Goal: Task Accomplishment & Management: Complete application form

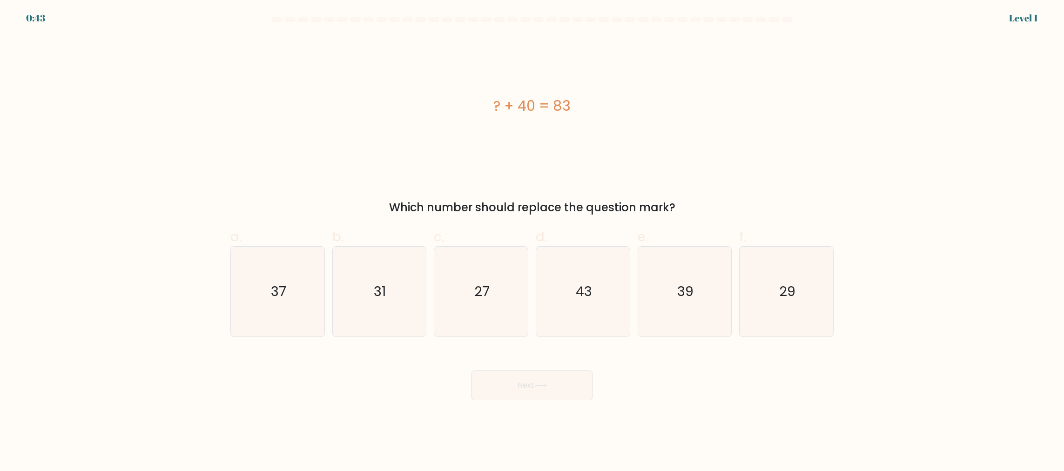
click at [295, 54] on div "? + 40 = 83" at bounding box center [531, 105] width 603 height 141
click at [407, 92] on div "? + 40 = 83" at bounding box center [531, 105] width 603 height 141
click at [581, 297] on text "43" at bounding box center [584, 291] width 16 height 19
click at [532, 242] on input "d. 43" at bounding box center [532, 238] width 0 height 6
radio input "true"
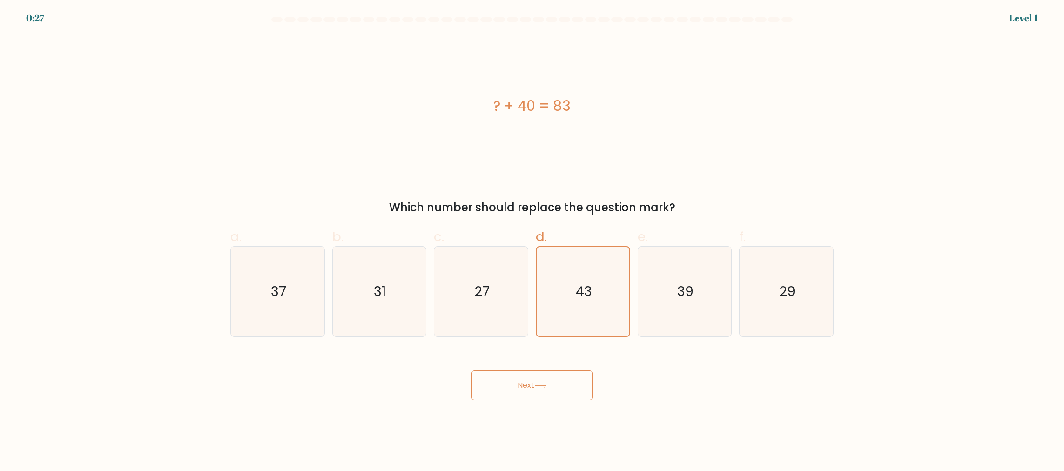
click at [527, 378] on button "Next" at bounding box center [531, 385] width 121 height 30
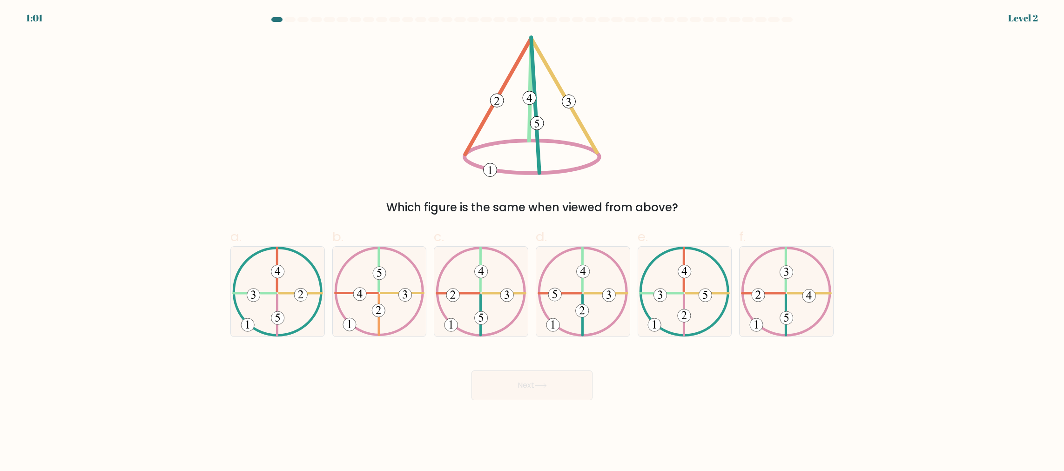
drag, startPoint x: 221, startPoint y: 118, endPoint x: 75, endPoint y: 112, distance: 146.7
click at [75, 112] on form at bounding box center [532, 208] width 1064 height 383
click at [495, 268] on icon at bounding box center [481, 292] width 91 height 90
click at [532, 242] on input "c." at bounding box center [532, 238] width 0 height 6
radio input "true"
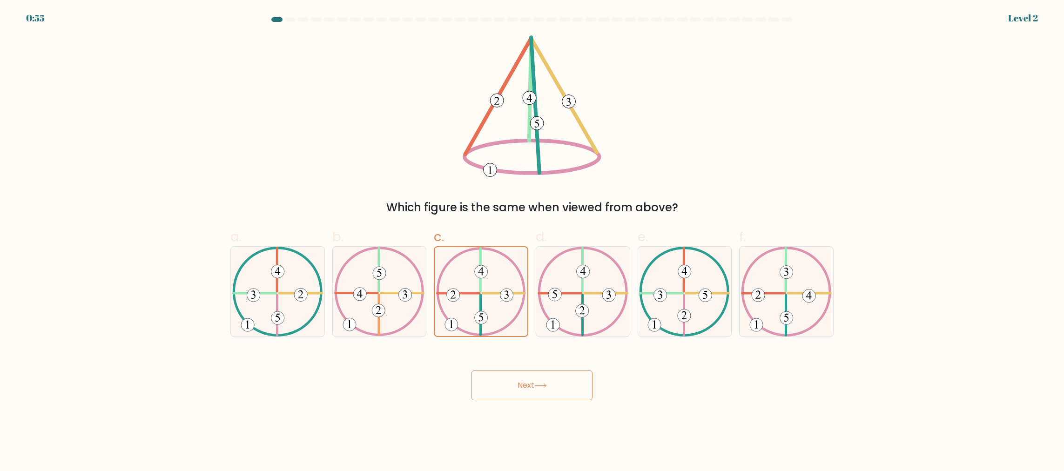
click at [523, 376] on button "Next" at bounding box center [531, 385] width 121 height 30
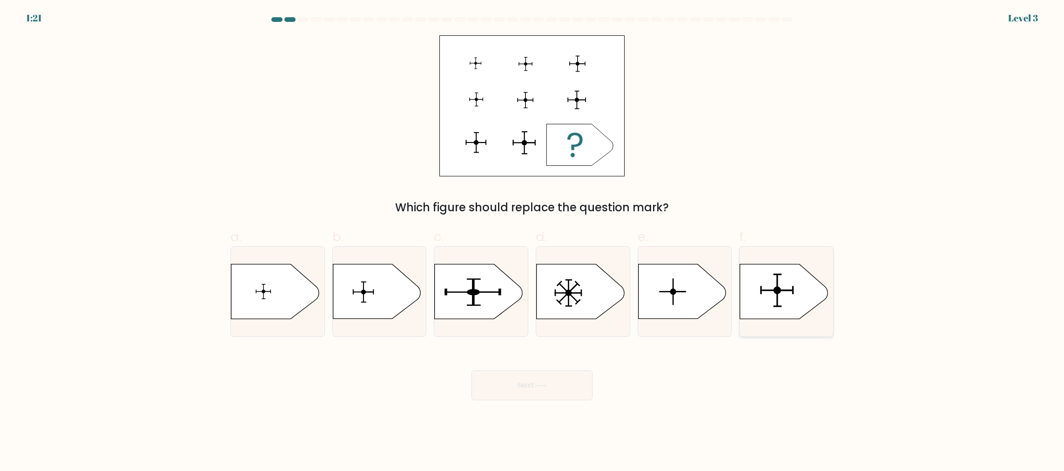
click at [763, 286] on icon at bounding box center [783, 291] width 87 height 54
click at [532, 242] on input "f." at bounding box center [532, 238] width 0 height 6
radio input "true"
click at [550, 376] on button "Next" at bounding box center [531, 385] width 121 height 30
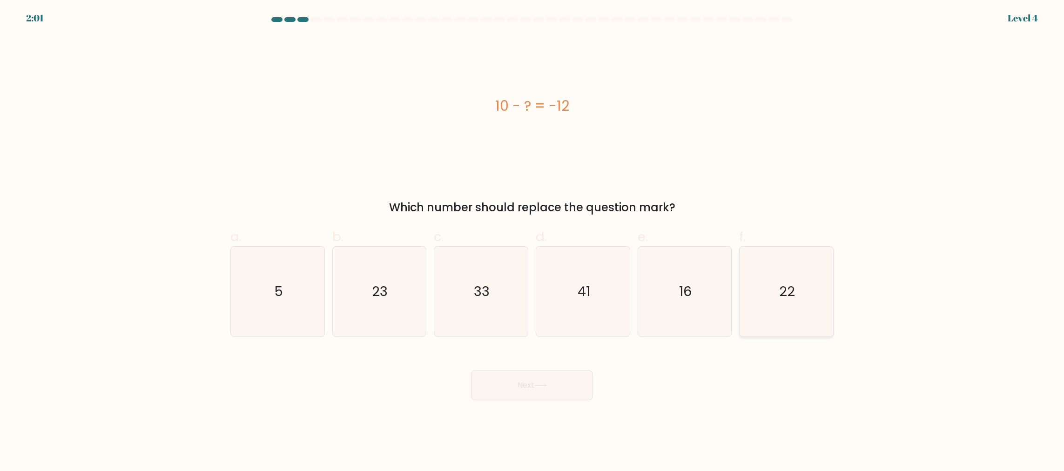
click at [787, 285] on text "22" at bounding box center [787, 291] width 16 height 19
click at [532, 242] on input "f. 22" at bounding box center [532, 238] width 0 height 6
radio input "true"
click at [542, 371] on button "Next" at bounding box center [531, 385] width 121 height 30
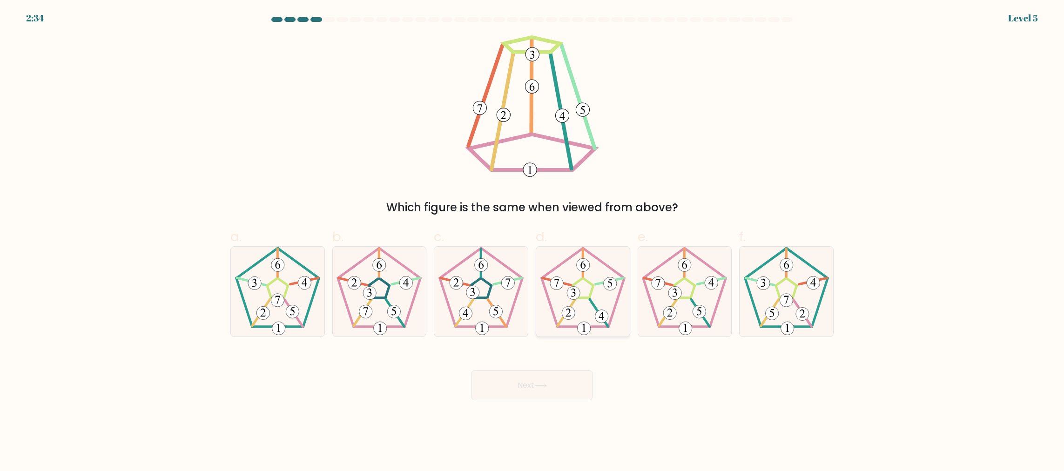
click at [588, 295] on icon at bounding box center [583, 292] width 90 height 90
click at [532, 242] on input "d." at bounding box center [532, 238] width 0 height 6
radio input "true"
click at [560, 383] on button "Next" at bounding box center [531, 385] width 121 height 30
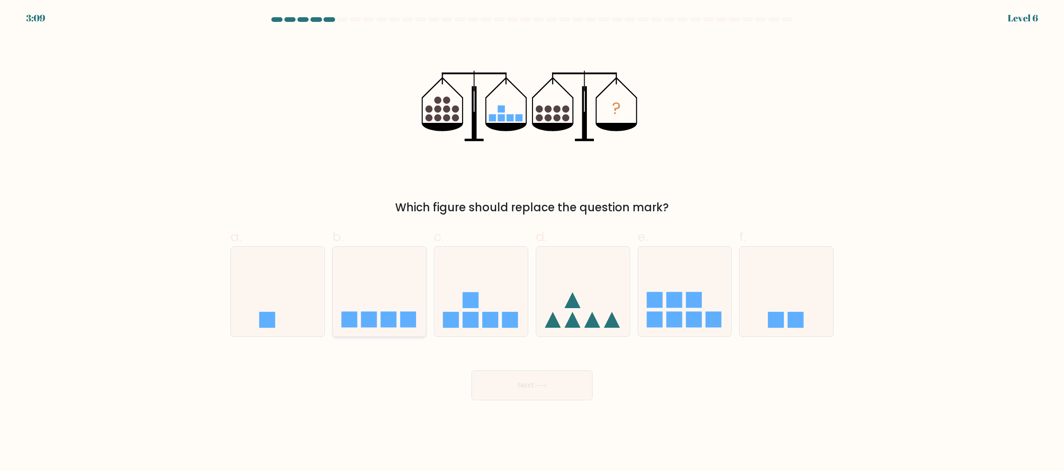
click at [409, 298] on icon at bounding box center [380, 291] width 94 height 77
click at [532, 242] on input "b." at bounding box center [532, 238] width 0 height 6
radio input "true"
click at [516, 378] on button "Next" at bounding box center [531, 385] width 121 height 30
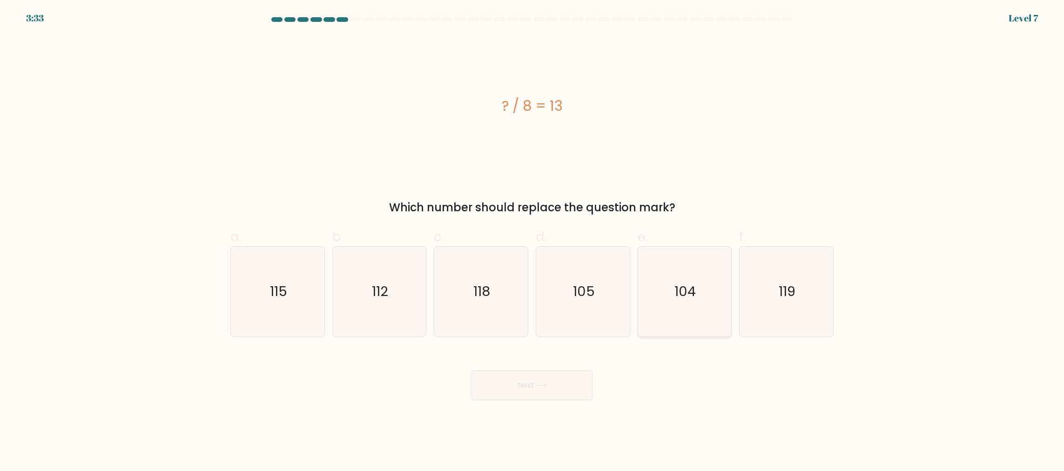
click at [710, 313] on icon "104" at bounding box center [684, 292] width 90 height 90
click at [532, 242] on input "e. 104" at bounding box center [532, 238] width 0 height 6
radio input "true"
click at [566, 384] on button "Next" at bounding box center [531, 385] width 121 height 30
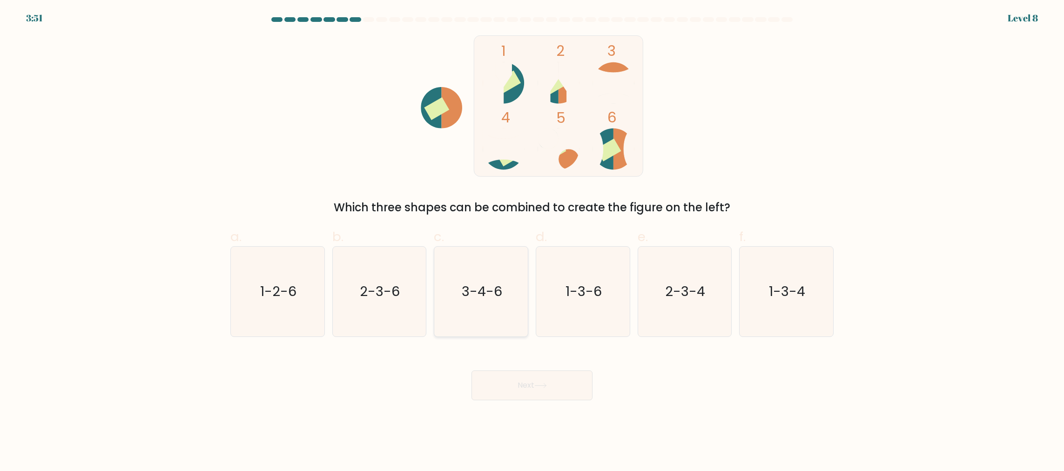
click at [492, 267] on icon "3-4-6" at bounding box center [481, 292] width 90 height 90
click at [532, 242] on input "c. 3-4-6" at bounding box center [532, 238] width 0 height 6
radio input "true"
click at [537, 382] on button "Next" at bounding box center [531, 385] width 121 height 30
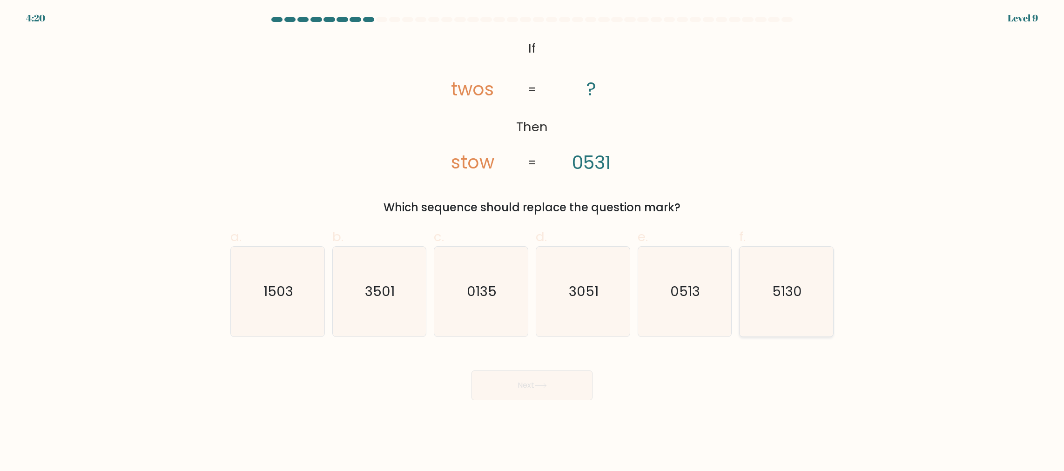
drag, startPoint x: 766, startPoint y: 292, endPoint x: 751, endPoint y: 305, distance: 19.8
click at [766, 293] on icon "5130" at bounding box center [786, 292] width 90 height 90
click at [532, 242] on input "f. 5130" at bounding box center [532, 238] width 0 height 6
radio input "true"
click at [554, 381] on button "Next" at bounding box center [531, 385] width 121 height 30
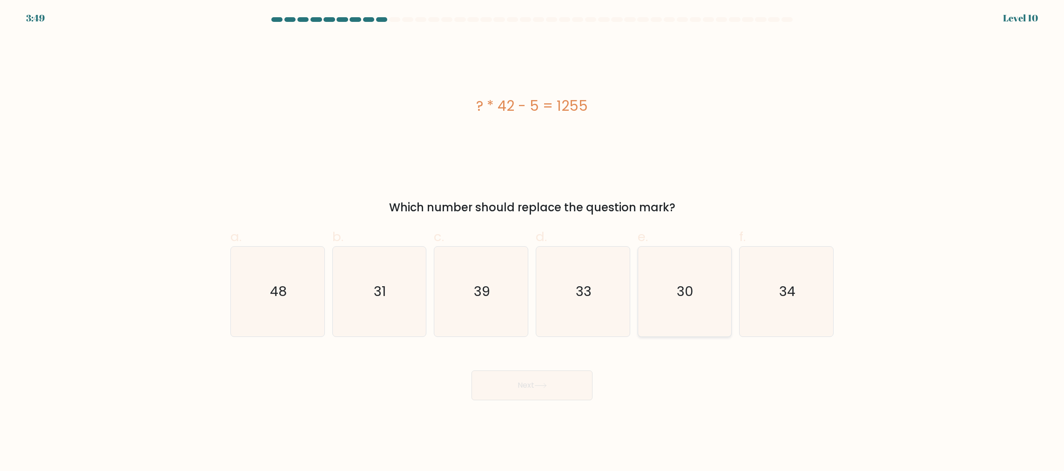
click at [695, 302] on icon "30" at bounding box center [684, 292] width 90 height 90
click at [532, 242] on input "e. 30" at bounding box center [532, 238] width 0 height 6
radio input "true"
click at [578, 366] on div "Next" at bounding box center [532, 374] width 614 height 52
click at [576, 375] on button "Next" at bounding box center [531, 385] width 121 height 30
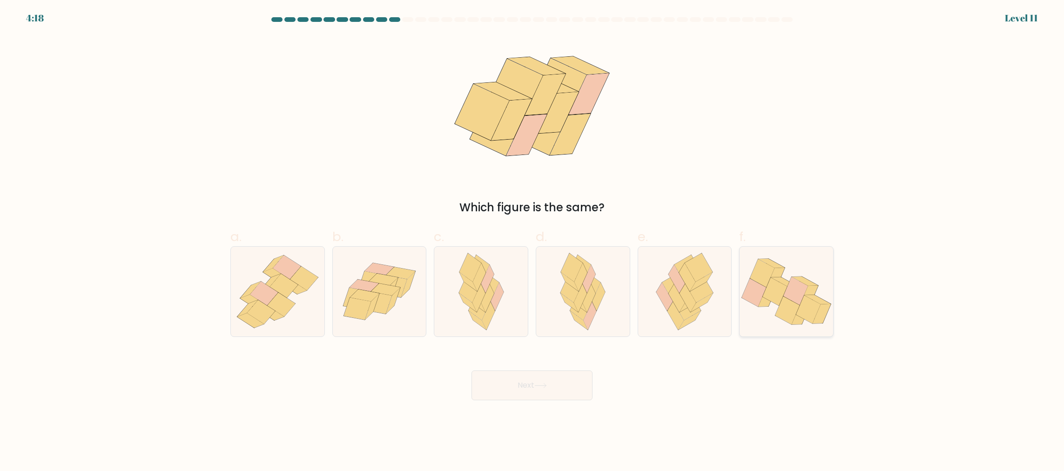
click at [766, 262] on icon at bounding box center [771, 263] width 26 height 9
click at [532, 242] on input "f." at bounding box center [532, 238] width 0 height 6
radio input "true"
click at [563, 389] on button "Next" at bounding box center [531, 385] width 121 height 30
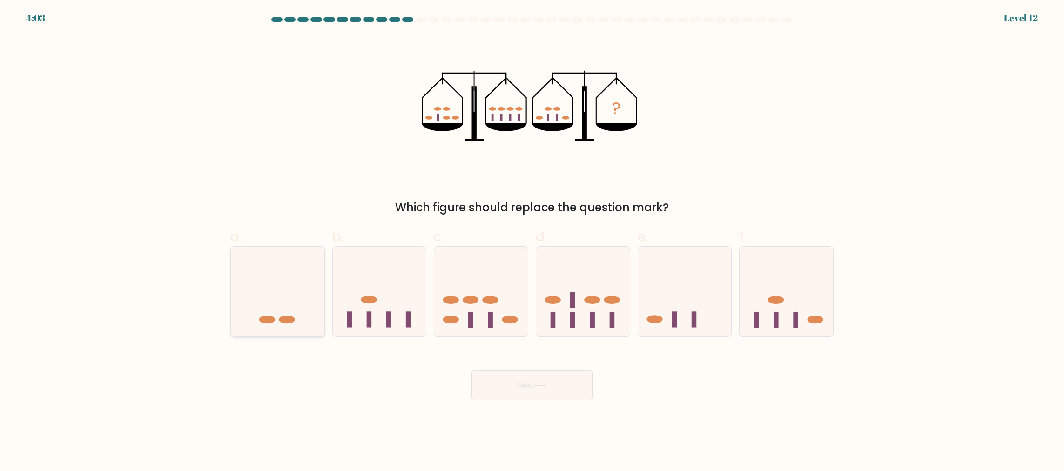
click at [261, 326] on icon at bounding box center [278, 291] width 94 height 77
click at [532, 242] on input "a." at bounding box center [532, 238] width 0 height 6
radio input "true"
click at [574, 306] on rect at bounding box center [572, 300] width 5 height 16
click at [532, 242] on input "d." at bounding box center [532, 238] width 0 height 6
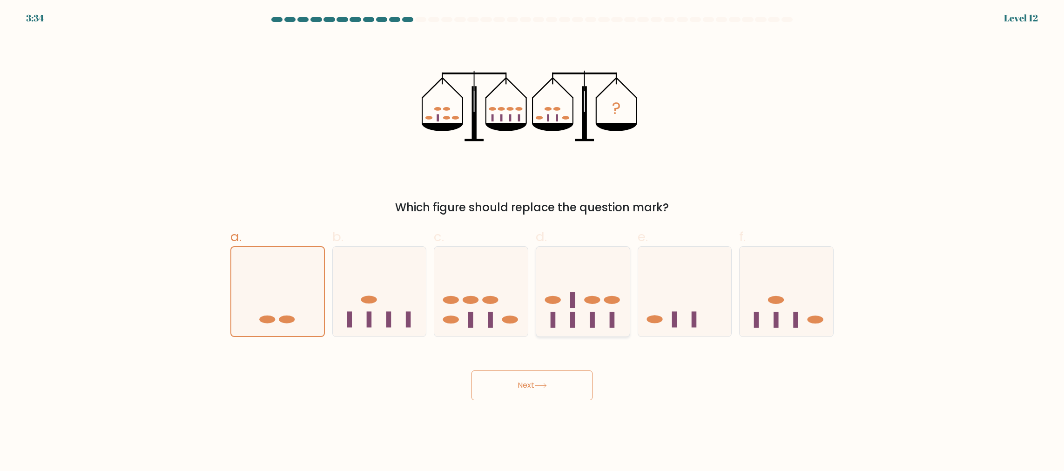
radio input "true"
click at [406, 320] on rect at bounding box center [408, 320] width 5 height 16
click at [532, 242] on input "b." at bounding box center [532, 238] width 0 height 6
radio input "true"
click at [552, 385] on button "Next" at bounding box center [531, 385] width 121 height 30
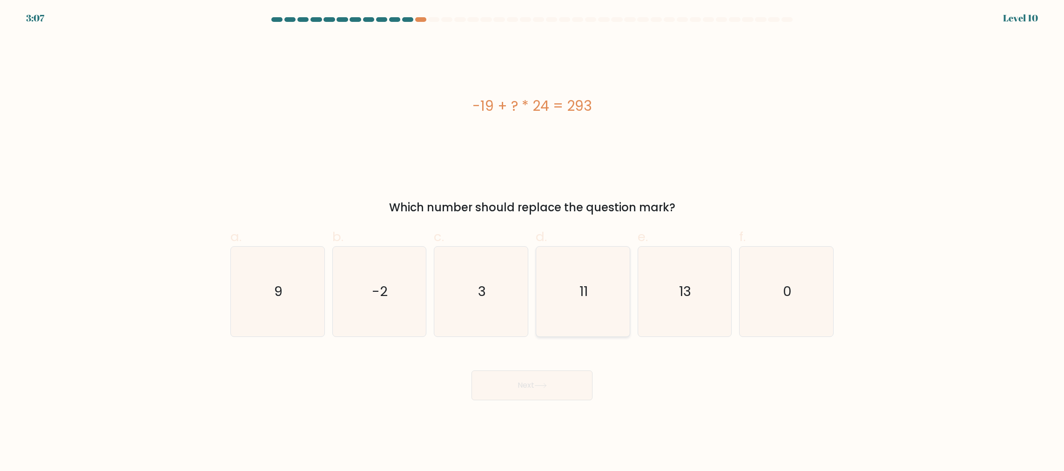
click at [587, 276] on icon "11" at bounding box center [583, 292] width 90 height 90
click at [532, 242] on input "d. 11" at bounding box center [532, 238] width 0 height 6
radio input "true"
click at [644, 298] on icon "13" at bounding box center [684, 292] width 90 height 90
click at [532, 242] on input "e. 13" at bounding box center [532, 238] width 0 height 6
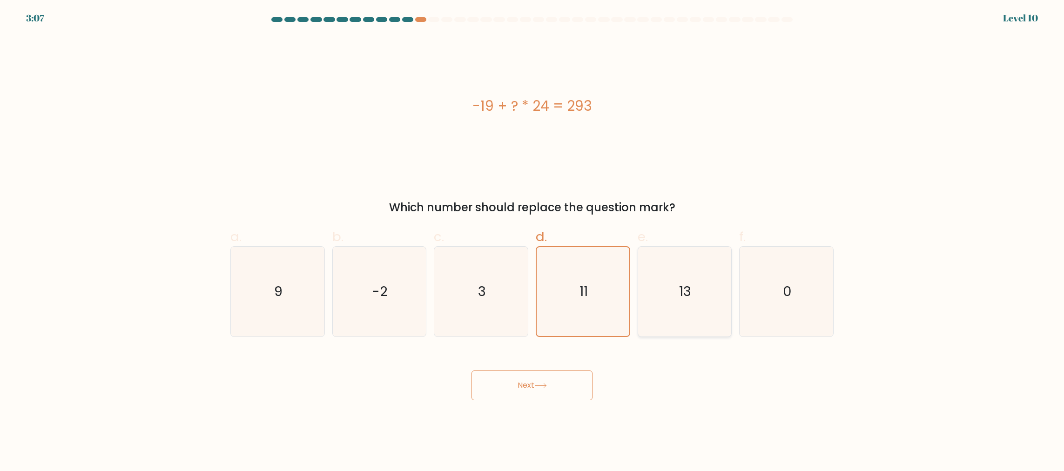
radio input "true"
click at [495, 388] on button "Next" at bounding box center [531, 385] width 121 height 30
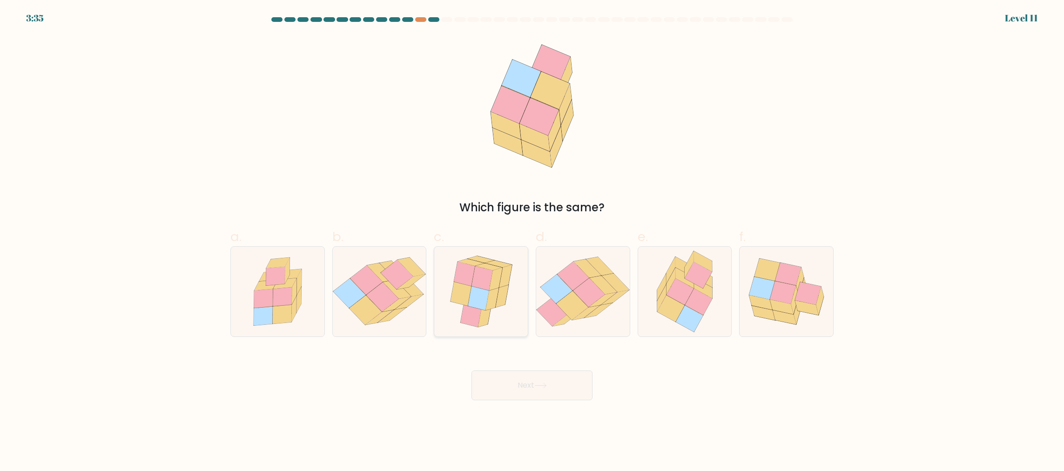
click at [501, 295] on icon at bounding box center [501, 296] width 13 height 23
click at [532, 242] on input "c." at bounding box center [532, 238] width 0 height 6
radio input "true"
click at [537, 389] on button "Next" at bounding box center [531, 385] width 121 height 30
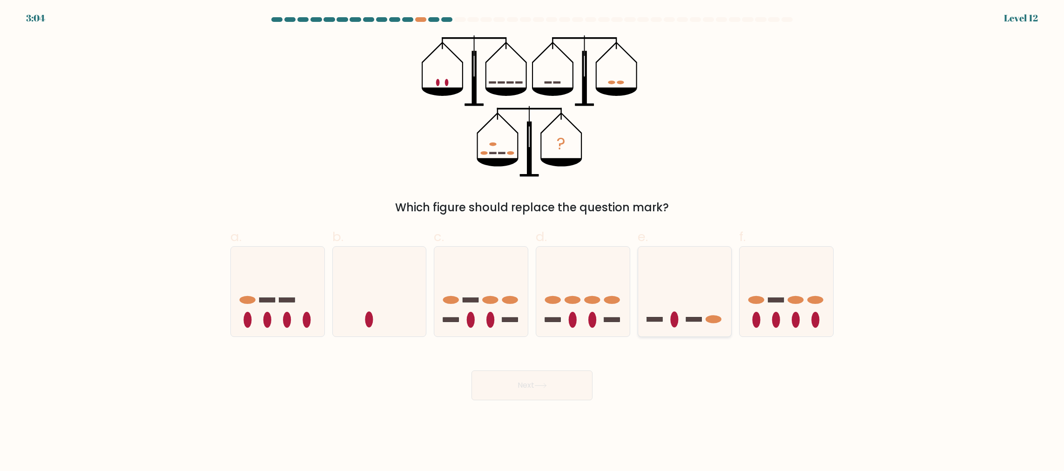
click at [664, 324] on icon at bounding box center [685, 291] width 94 height 77
click at [532, 242] on input "e." at bounding box center [532, 238] width 0 height 6
radio input "true"
click at [577, 383] on button "Next" at bounding box center [531, 385] width 121 height 30
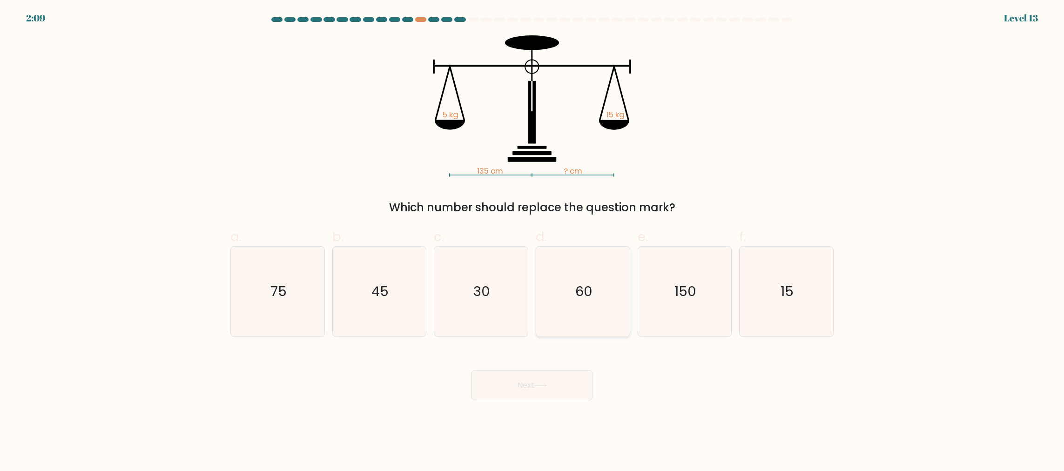
click at [551, 284] on icon "60" at bounding box center [583, 292] width 90 height 90
click at [532, 242] on input "d. 60" at bounding box center [532, 238] width 0 height 6
radio input "true"
click at [542, 389] on button "Next" at bounding box center [531, 385] width 121 height 30
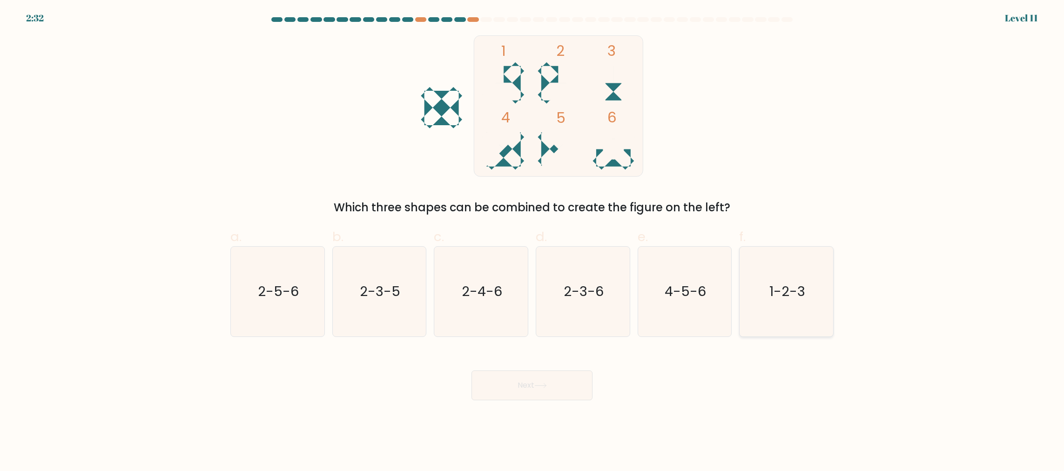
click at [749, 319] on icon "1-2-3" at bounding box center [786, 292] width 90 height 90
click at [532, 242] on input "f. 1-2-3" at bounding box center [532, 238] width 0 height 6
radio input "true"
click at [567, 375] on button "Next" at bounding box center [531, 385] width 121 height 30
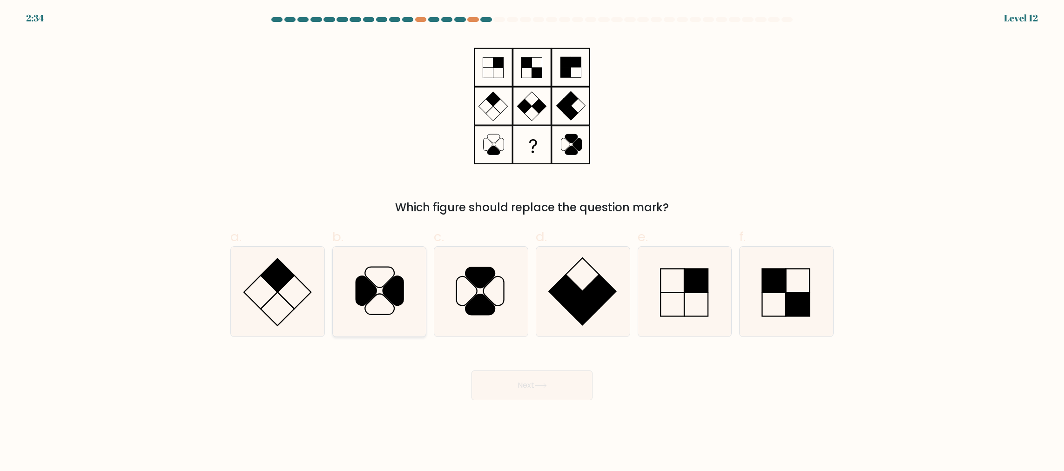
click at [381, 270] on icon at bounding box center [379, 292] width 90 height 90
click at [532, 242] on input "b." at bounding box center [532, 238] width 0 height 6
radio input "true"
click at [522, 386] on button "Next" at bounding box center [531, 385] width 121 height 30
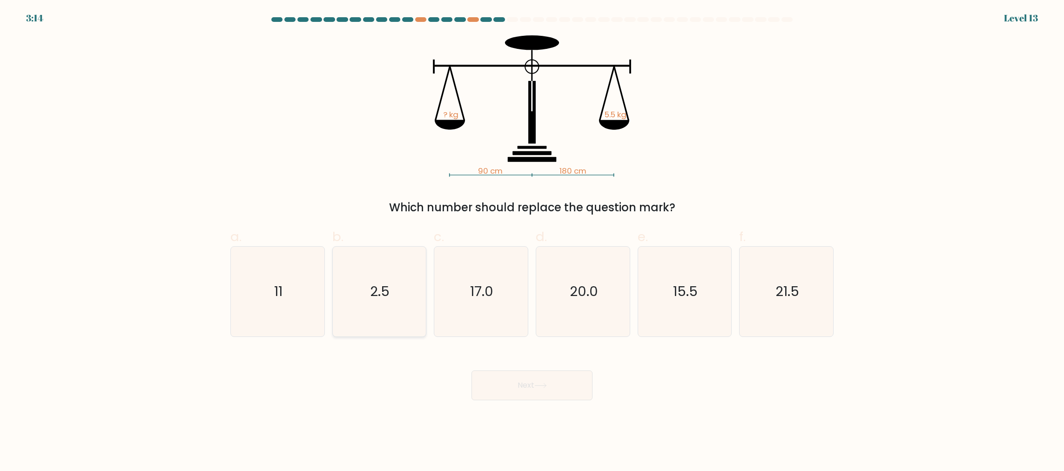
click at [390, 273] on icon "2.5" at bounding box center [379, 292] width 90 height 90
click at [532, 242] on input "b. 2.5" at bounding box center [532, 238] width 0 height 6
radio input "true"
click at [503, 382] on button "Next" at bounding box center [531, 385] width 121 height 30
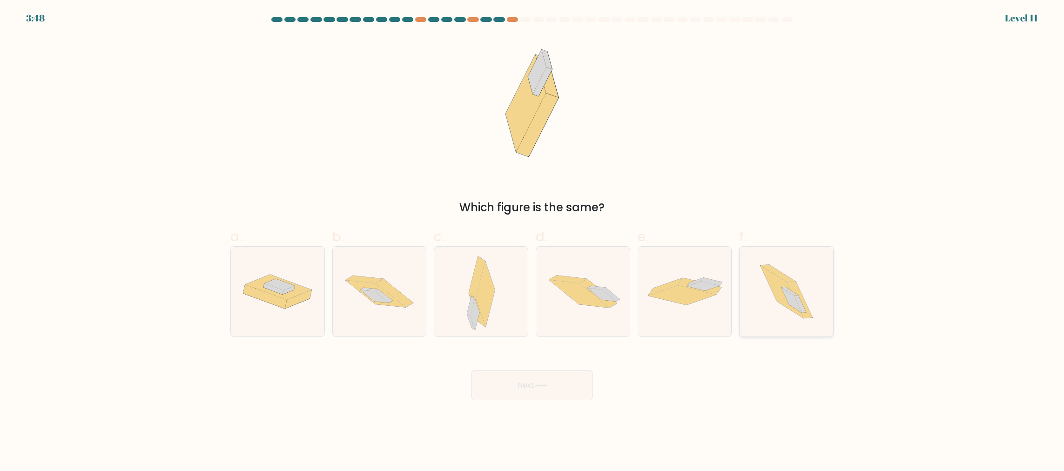
click at [798, 279] on icon at bounding box center [786, 292] width 80 height 90
click at [532, 242] on input "f." at bounding box center [532, 238] width 0 height 6
radio input "true"
click at [556, 387] on button "Next" at bounding box center [531, 385] width 121 height 30
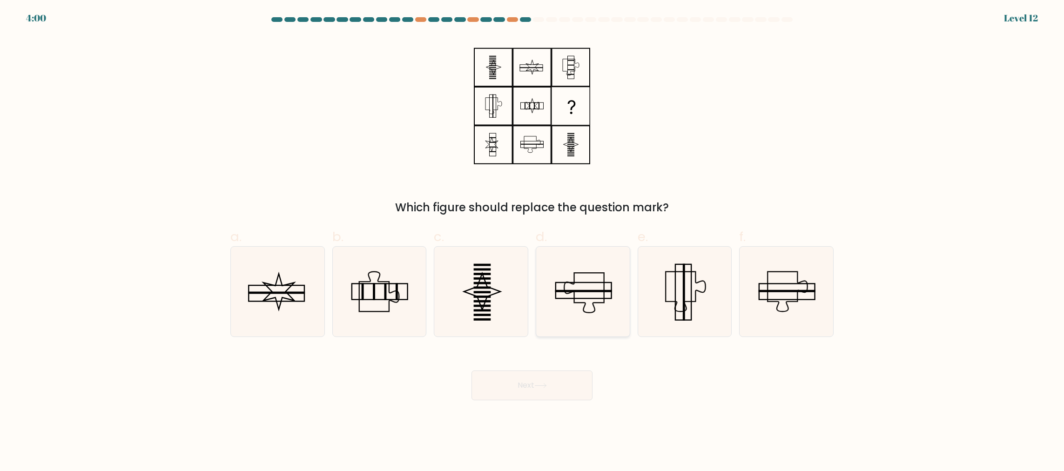
click at [577, 283] on icon at bounding box center [583, 292] width 90 height 90
click at [532, 242] on input "d." at bounding box center [532, 238] width 0 height 6
radio input "true"
click at [554, 383] on button "Next" at bounding box center [531, 385] width 121 height 30
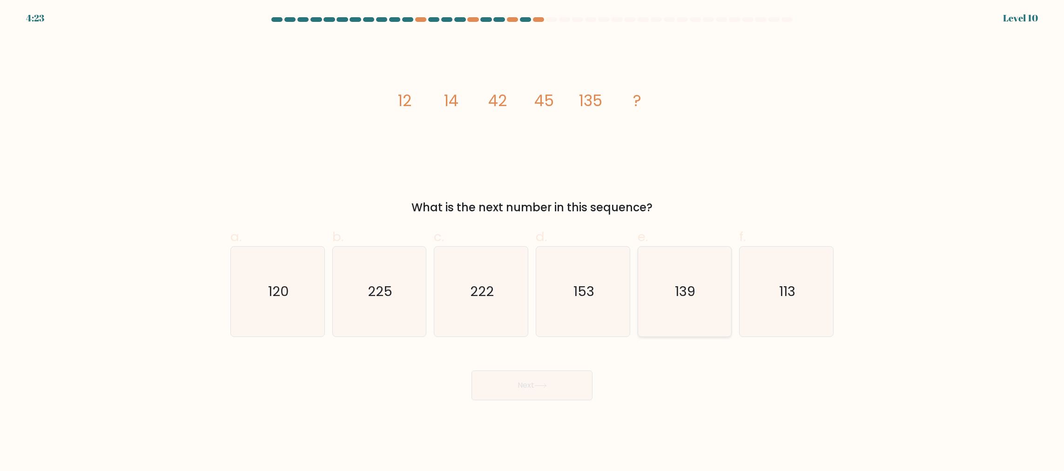
click at [680, 319] on icon "139" at bounding box center [684, 292] width 90 height 90
click at [532, 242] on input "e. 139" at bounding box center [532, 238] width 0 height 6
radio input "true"
click at [570, 382] on button "Next" at bounding box center [531, 385] width 121 height 30
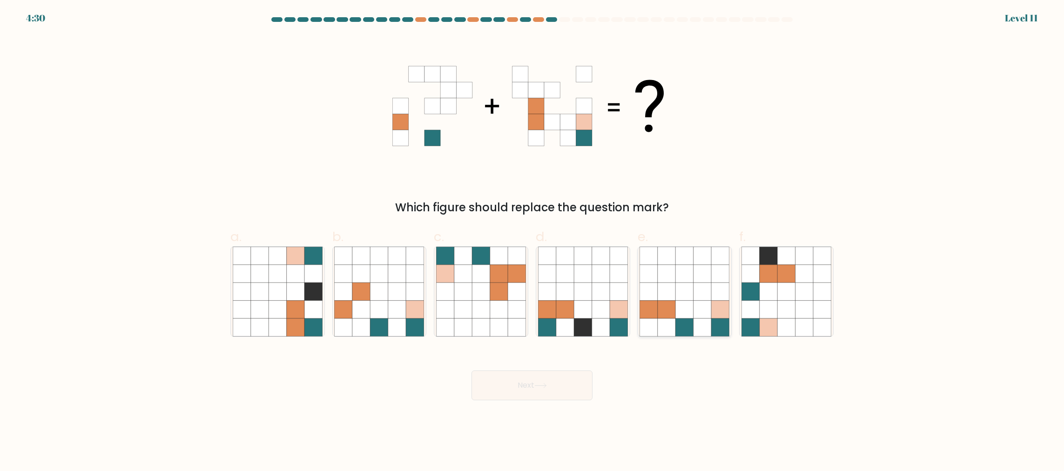
click at [687, 307] on icon at bounding box center [685, 310] width 18 height 18
click at [532, 242] on input "e." at bounding box center [532, 238] width 0 height 6
radio input "true"
click at [490, 387] on button "Next" at bounding box center [531, 385] width 121 height 30
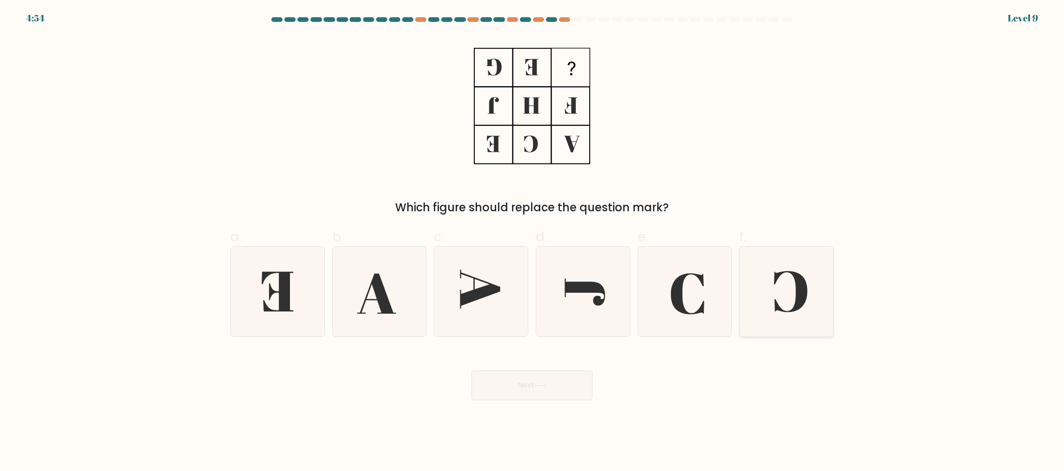
click at [785, 327] on icon at bounding box center [786, 292] width 90 height 90
click at [532, 242] on input "f." at bounding box center [532, 238] width 0 height 6
radio input "true"
click at [569, 378] on button "Next" at bounding box center [531, 385] width 121 height 30
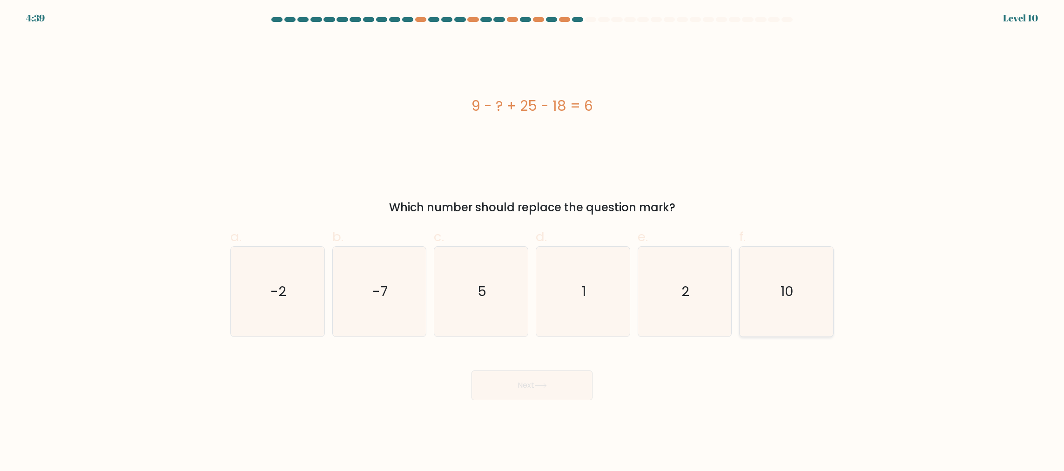
click at [749, 317] on icon "10" at bounding box center [786, 292] width 90 height 90
click at [532, 242] on input "f. 10" at bounding box center [532, 238] width 0 height 6
radio input "true"
click at [579, 379] on button "Next" at bounding box center [531, 385] width 121 height 30
click at [556, 378] on button "Next" at bounding box center [531, 385] width 121 height 30
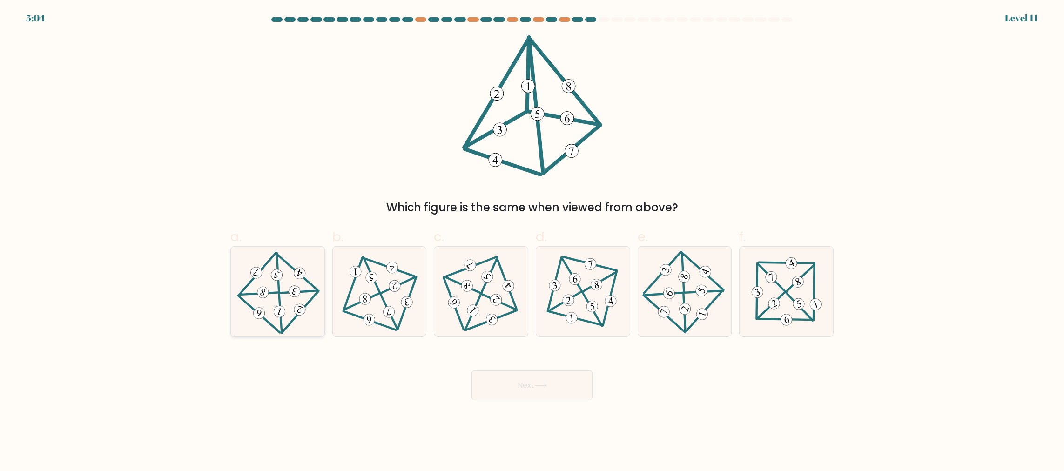
click at [319, 311] on div at bounding box center [277, 291] width 94 height 91
click at [532, 242] on input "a." at bounding box center [532, 238] width 0 height 6
radio input "true"
click at [500, 376] on button "Next" at bounding box center [531, 385] width 121 height 30
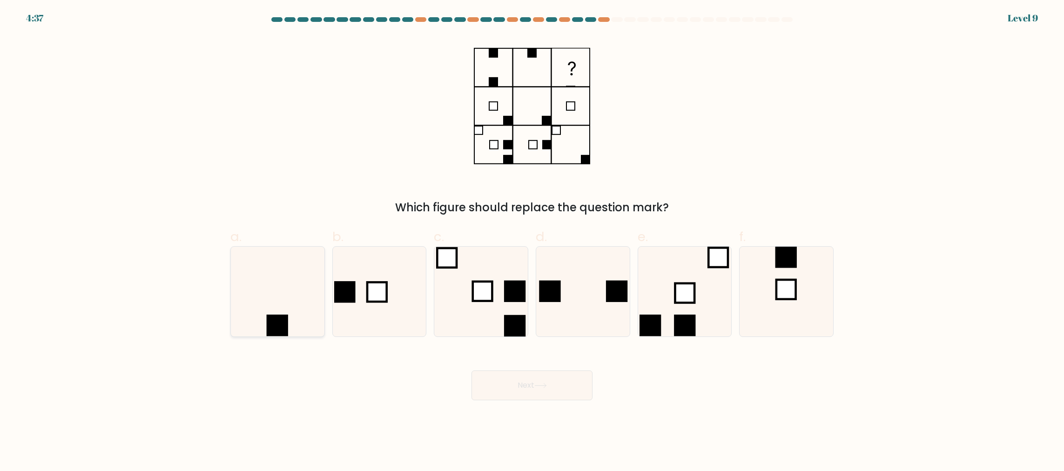
click at [275, 309] on icon at bounding box center [278, 292] width 90 height 90
click at [532, 242] on input "a." at bounding box center [532, 238] width 0 height 6
radio input "true"
click at [529, 394] on button "Next" at bounding box center [531, 385] width 121 height 30
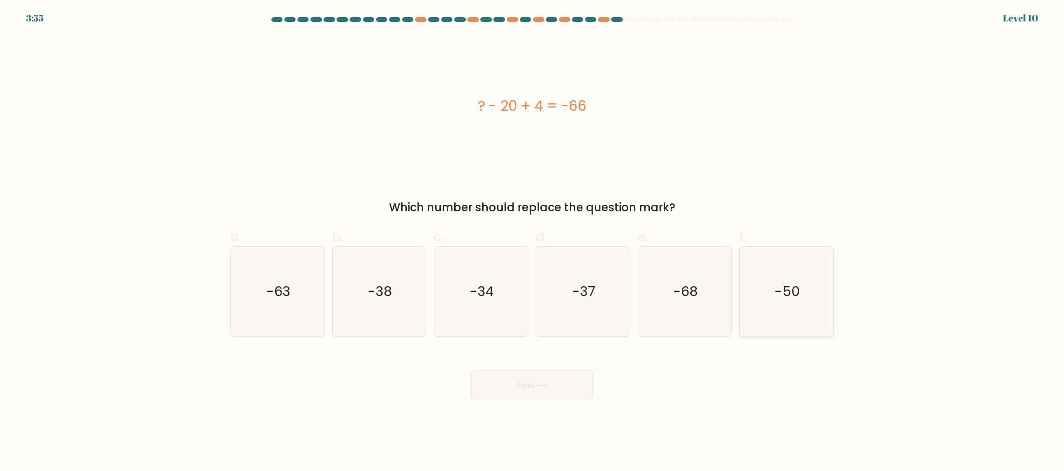
click at [759, 314] on icon "-50" at bounding box center [786, 292] width 90 height 90
click at [532, 242] on input "f. -50" at bounding box center [532, 238] width 0 height 6
radio input "true"
click at [571, 380] on button "Next" at bounding box center [531, 385] width 121 height 30
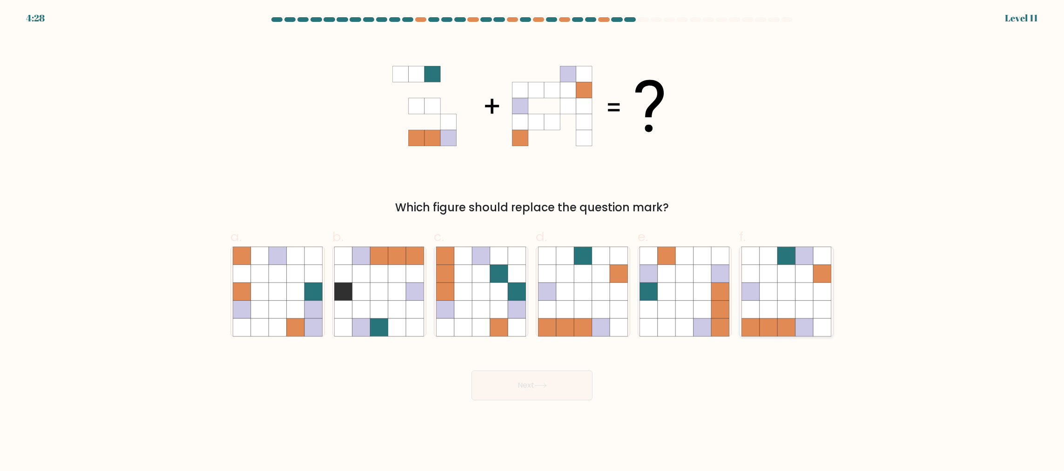
click at [754, 306] on icon at bounding box center [750, 310] width 18 height 18
click at [532, 242] on input "f." at bounding box center [532, 238] width 0 height 6
radio input "true"
click at [546, 394] on button "Next" at bounding box center [531, 385] width 121 height 30
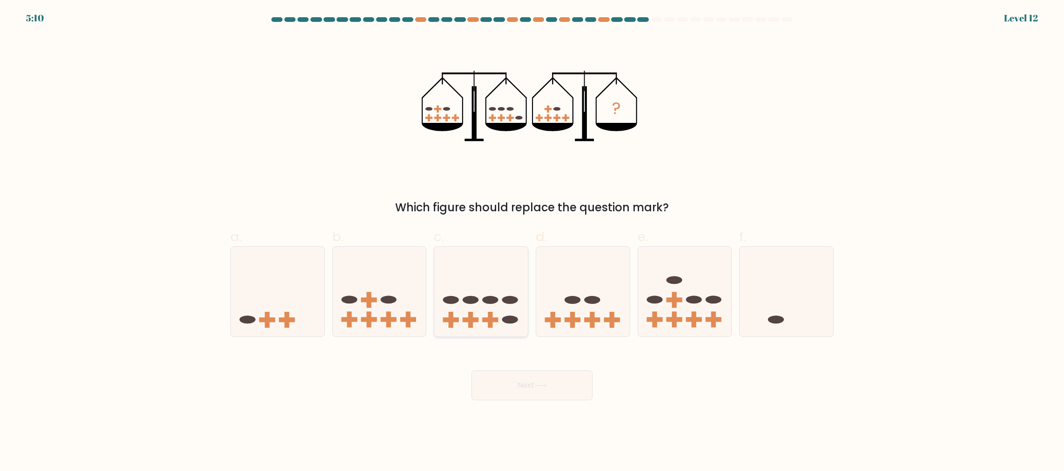
click at [487, 323] on icon at bounding box center [481, 291] width 94 height 77
click at [532, 242] on input "c." at bounding box center [532, 238] width 0 height 6
radio input "true"
click at [527, 383] on button "Next" at bounding box center [531, 385] width 121 height 30
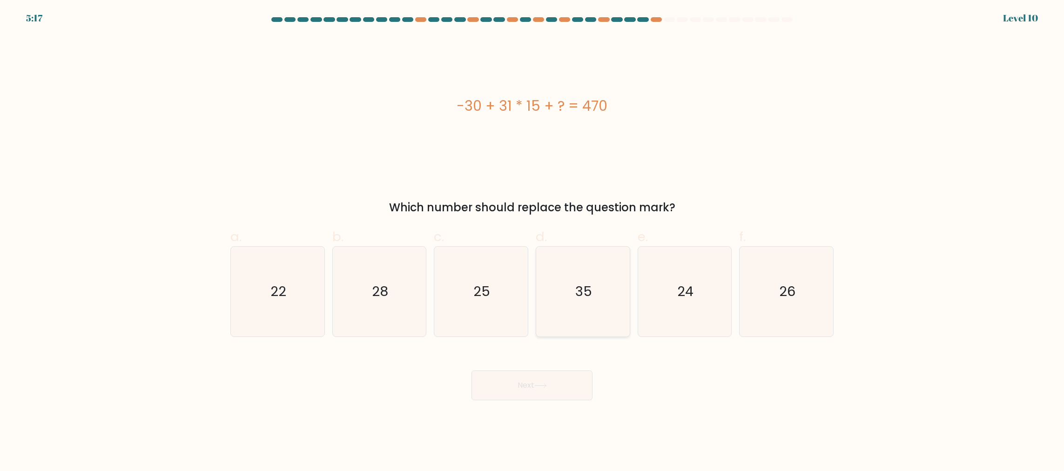
click at [561, 330] on icon "35" at bounding box center [583, 292] width 90 height 90
click at [532, 242] on input "d. 35" at bounding box center [532, 238] width 0 height 6
radio input "true"
click at [550, 368] on div "Next" at bounding box center [532, 374] width 614 height 52
click at [549, 376] on button "Next" at bounding box center [531, 385] width 121 height 30
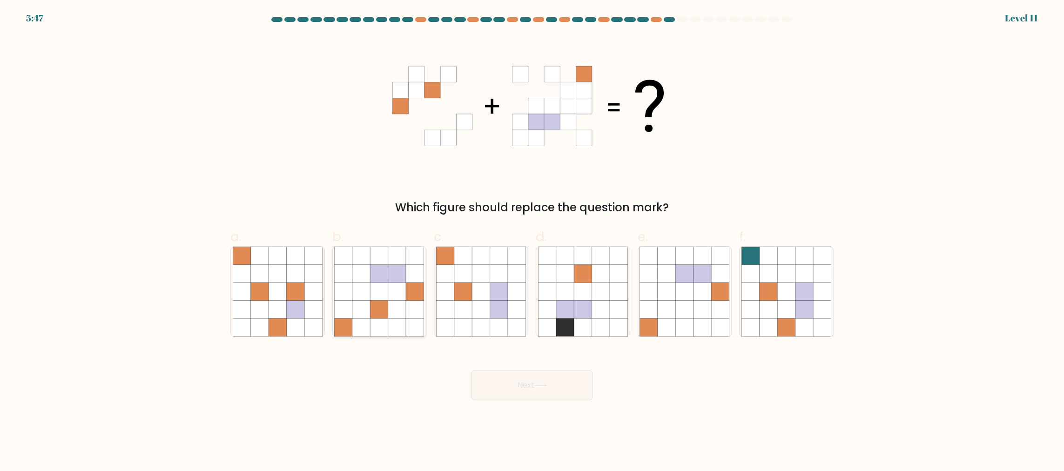
click at [362, 321] on icon at bounding box center [361, 327] width 18 height 18
click at [532, 242] on input "b." at bounding box center [532, 238] width 0 height 6
radio input "true"
click at [545, 379] on button "Next" at bounding box center [531, 385] width 121 height 30
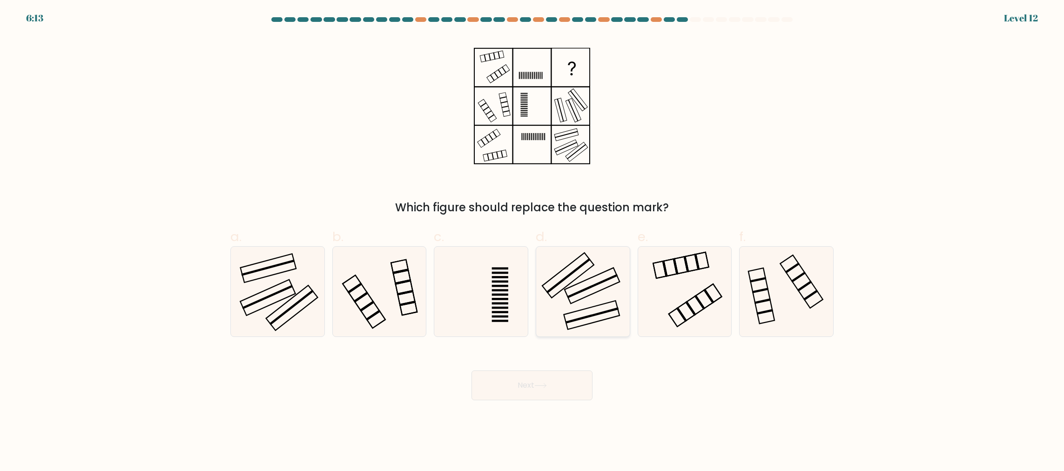
click at [572, 294] on rect at bounding box center [592, 286] width 51 height 24
click at [532, 242] on input "d." at bounding box center [532, 238] width 0 height 6
radio input "true"
click at [312, 309] on icon at bounding box center [278, 292] width 90 height 90
click at [532, 242] on input "a." at bounding box center [532, 238] width 0 height 6
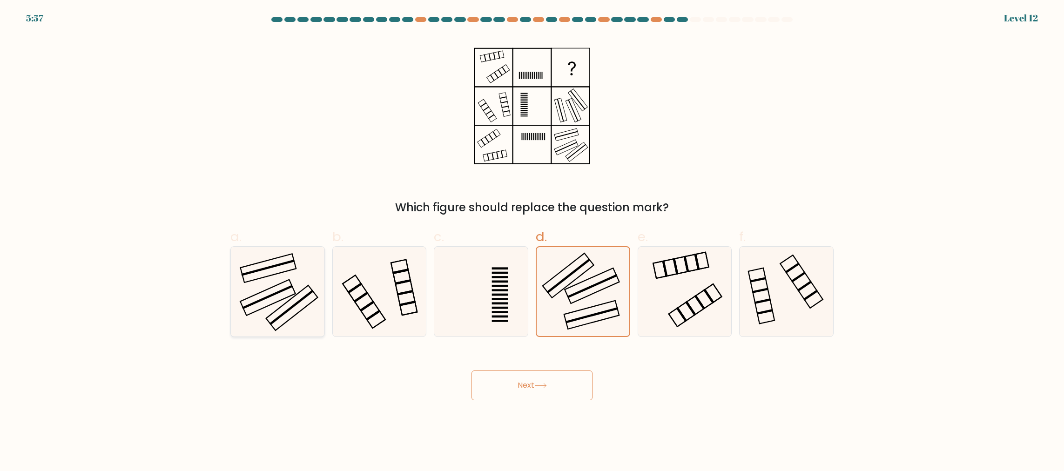
radio input "true"
click at [509, 376] on button "Next" at bounding box center [531, 385] width 121 height 30
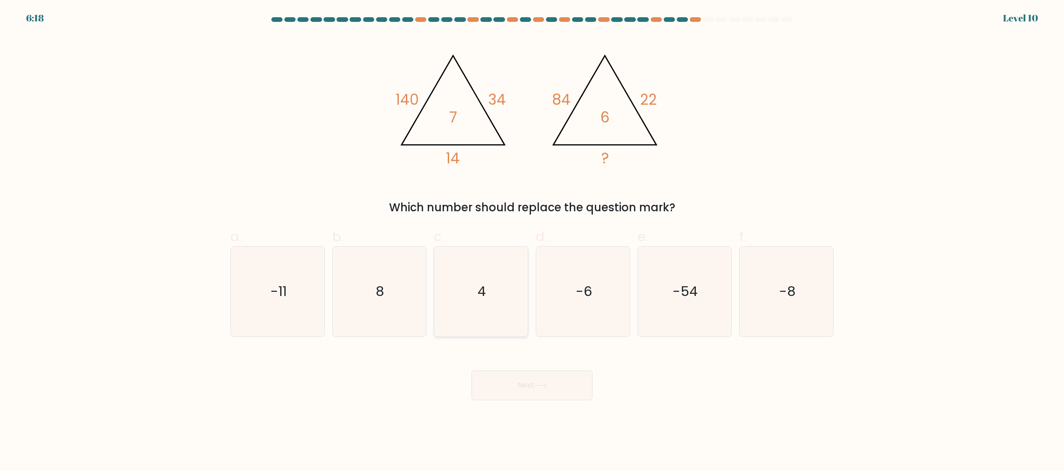
click at [491, 323] on icon "4" at bounding box center [481, 292] width 90 height 90
click at [532, 242] on input "c. 4" at bounding box center [532, 238] width 0 height 6
radio input "true"
click at [508, 383] on button "Next" at bounding box center [531, 385] width 121 height 30
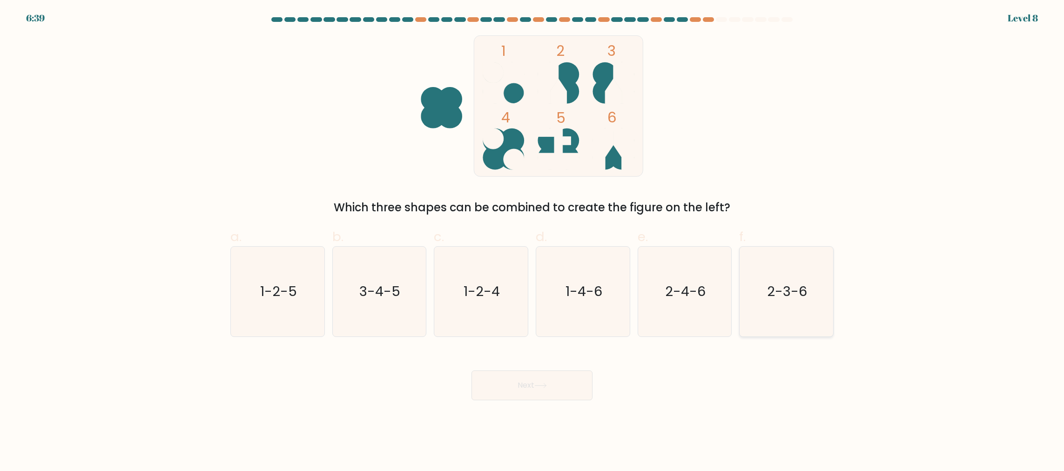
click at [748, 303] on icon "2-3-6" at bounding box center [786, 292] width 90 height 90
click at [532, 242] on input "f. 2-3-6" at bounding box center [532, 238] width 0 height 6
radio input "true"
click at [565, 380] on button "Next" at bounding box center [531, 385] width 121 height 30
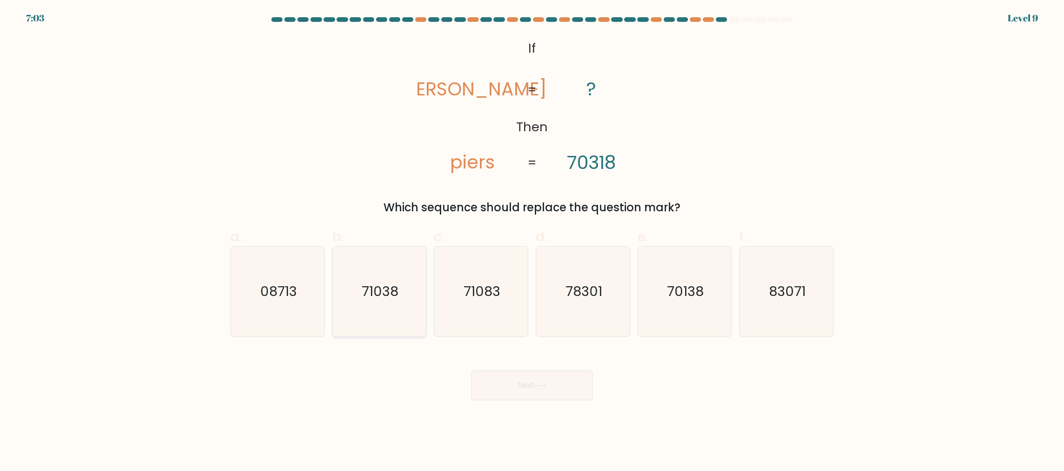
click at [412, 281] on icon "71038" at bounding box center [379, 292] width 90 height 90
click at [532, 242] on input "b. 71038" at bounding box center [532, 238] width 0 height 6
radio input "true"
click at [568, 389] on button "Next" at bounding box center [531, 385] width 121 height 30
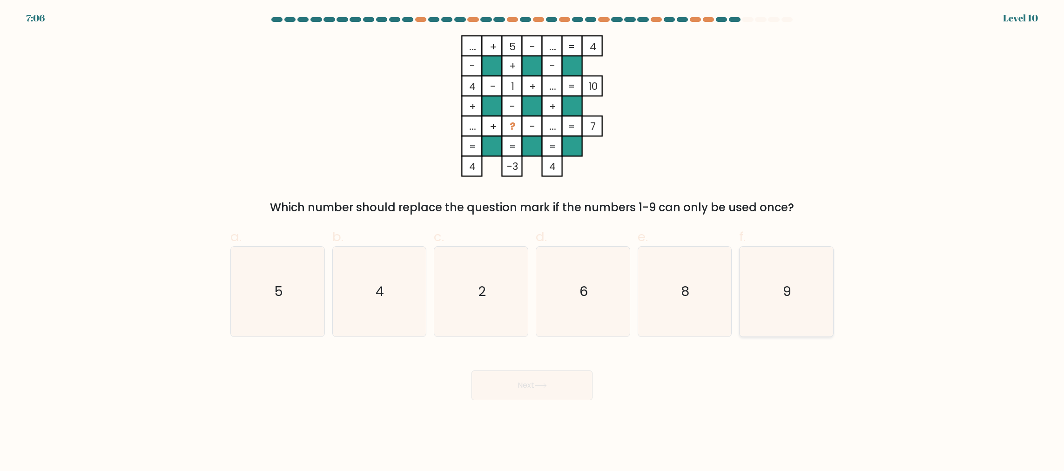
click at [775, 272] on icon "9" at bounding box center [786, 292] width 90 height 90
click at [532, 242] on input "f. 9" at bounding box center [532, 238] width 0 height 6
radio input "true"
click at [574, 379] on button "Next" at bounding box center [531, 385] width 121 height 30
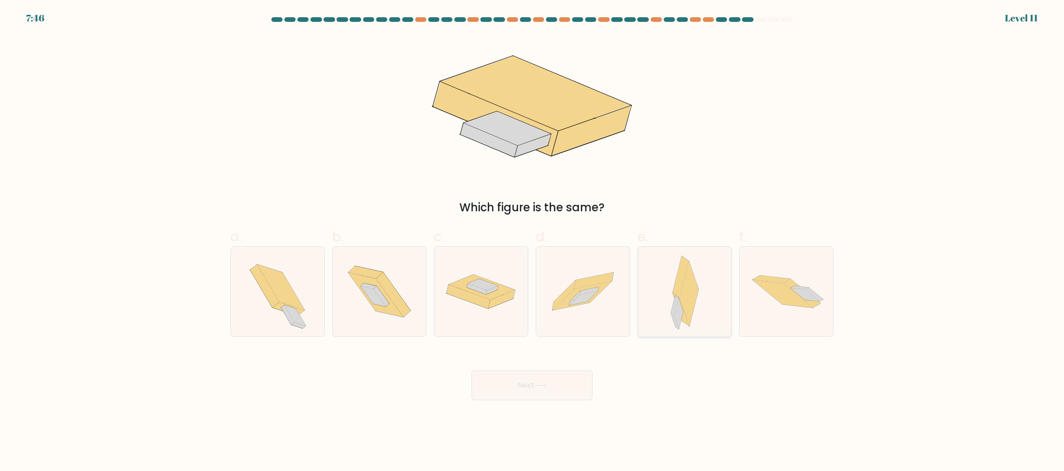
click at [669, 315] on div at bounding box center [685, 291] width 94 height 91
click at [532, 242] on input "e." at bounding box center [532, 238] width 0 height 6
radio input "true"
click at [546, 390] on button "Next" at bounding box center [531, 385] width 121 height 30
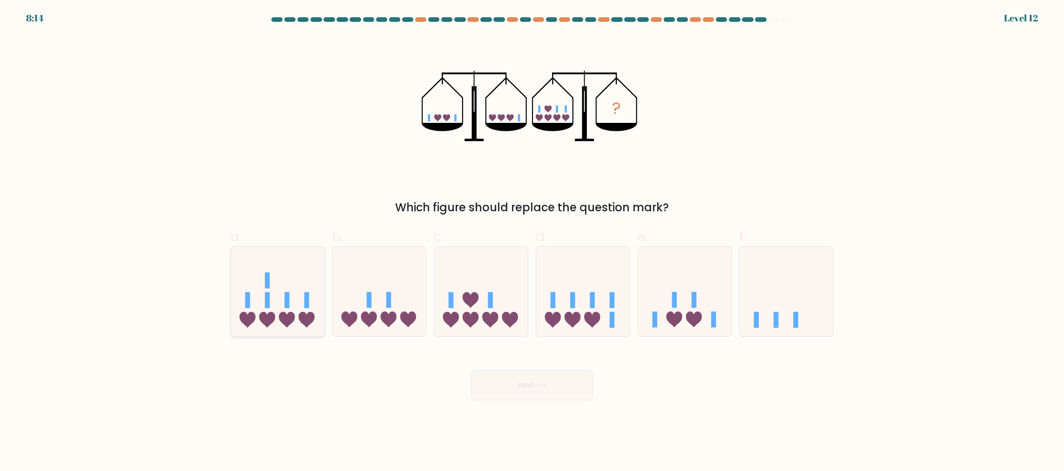
click at [307, 314] on icon at bounding box center [306, 320] width 16 height 16
click at [532, 242] on input "a." at bounding box center [532, 238] width 0 height 6
radio input "true"
click at [497, 383] on button "Next" at bounding box center [531, 385] width 121 height 30
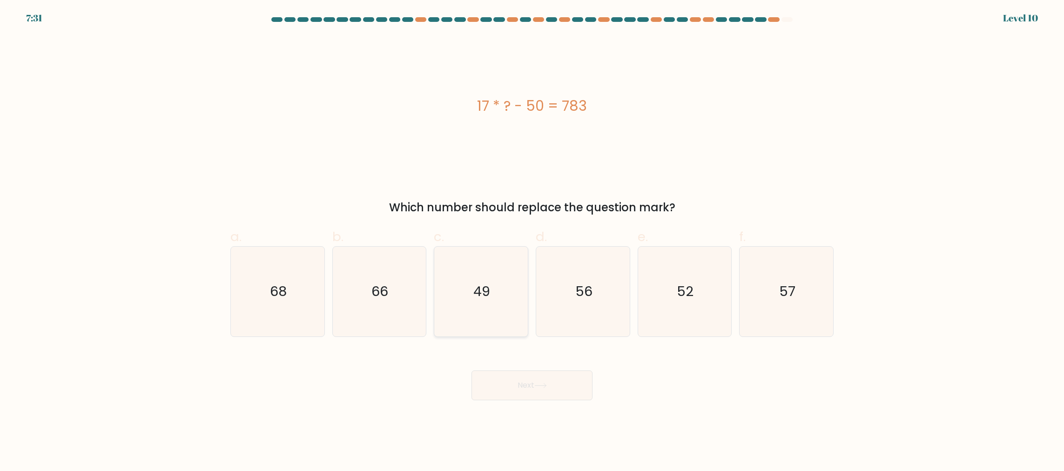
click at [502, 311] on icon "49" at bounding box center [481, 292] width 90 height 90
click at [532, 242] on input "c. 49" at bounding box center [532, 238] width 0 height 6
radio input "true"
click at [506, 378] on button "Next" at bounding box center [531, 385] width 121 height 30
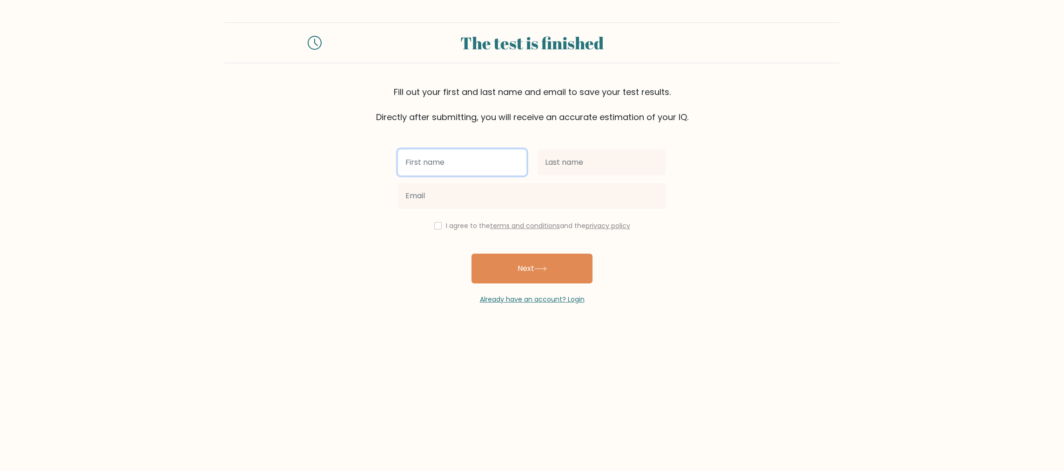
click at [468, 159] on input "text" at bounding box center [462, 162] width 128 height 26
type input "[PERSON_NAME]"
click at [573, 164] on input "text" at bounding box center [601, 162] width 128 height 26
type input "Stefanov"
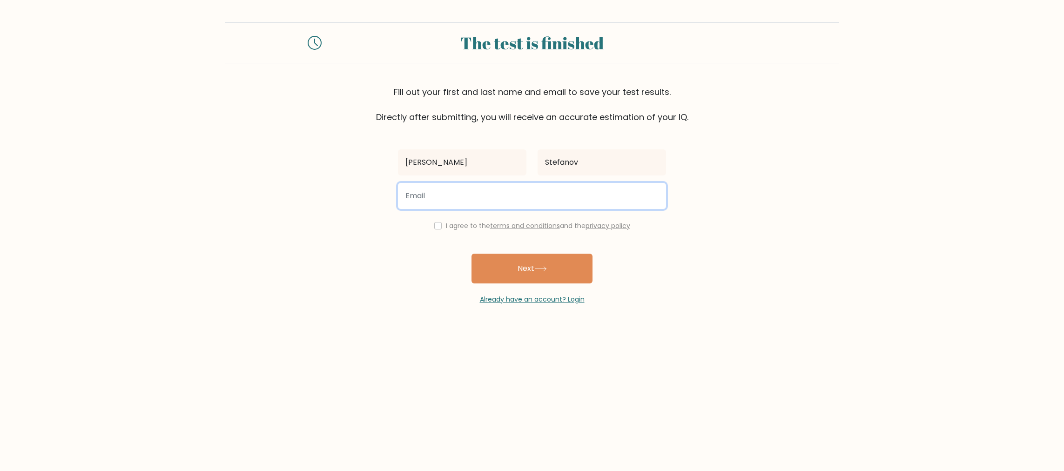
click at [593, 193] on input "email" at bounding box center [532, 196] width 268 height 26
type input "michaelstefanov30@gmail.com"
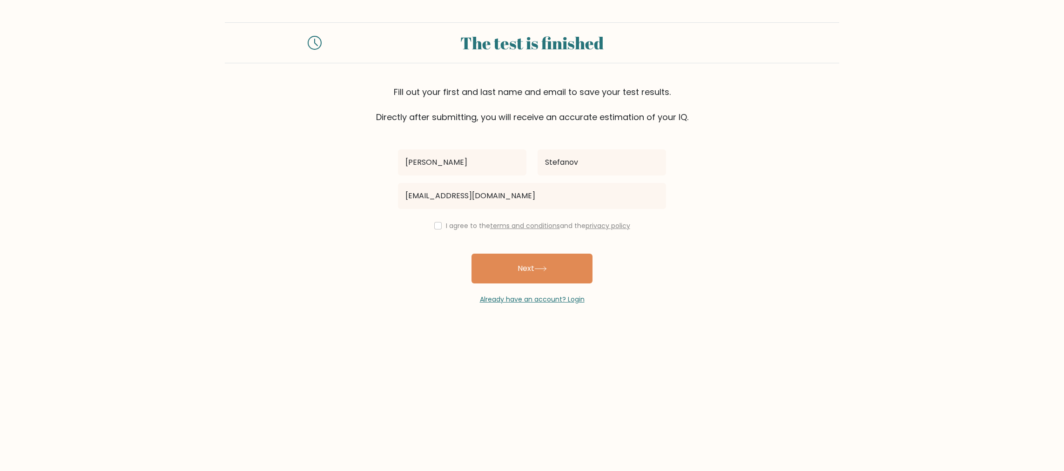
click at [444, 214] on div "Michael Stefanov michaelstefanov30@gmail.com I agree to the terms and condition…" at bounding box center [531, 213] width 279 height 181
click at [438, 224] on input "checkbox" at bounding box center [437, 225] width 7 height 7
checkbox input "true"
click at [517, 274] on button "Next" at bounding box center [531, 269] width 121 height 30
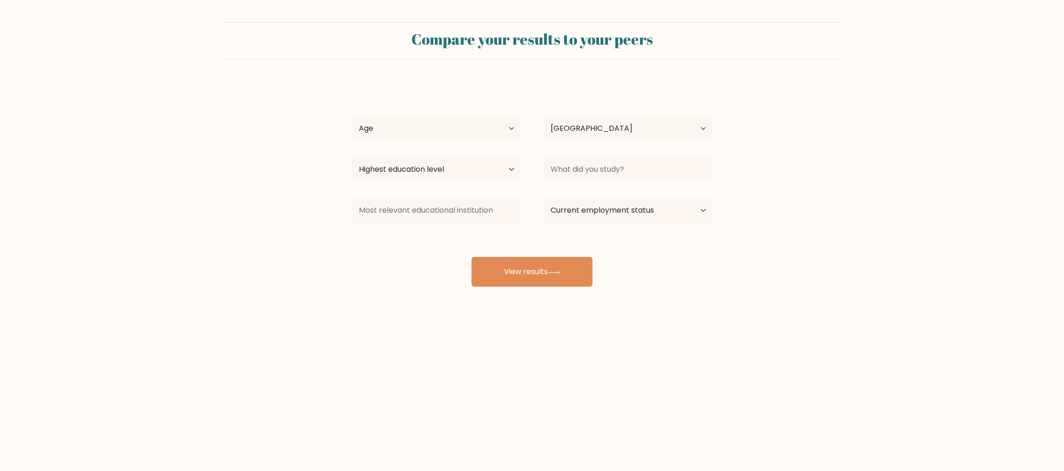
select select "US"
click at [517, 274] on button "View results" at bounding box center [531, 272] width 121 height 30
click at [437, 129] on select "Age Under 18 years old 18-24 years old 25-34 years old 35-44 years old 45-54 ye…" at bounding box center [435, 128] width 169 height 26
click at [351, 115] on select "Age Under 18 years old 18-24 years old 25-34 years old 35-44 years old 45-54 ye…" at bounding box center [435, 128] width 169 height 26
click at [437, 126] on select "Age Under 18 years old 18-24 years old 25-34 years old 35-44 years old 45-54 ye…" at bounding box center [435, 128] width 169 height 26
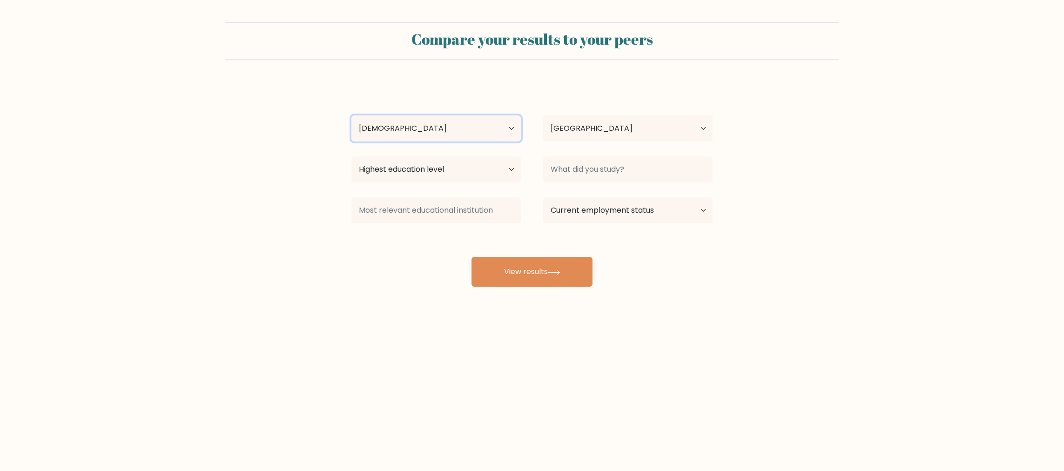
select select "18_24"
click at [351, 115] on select "Age Under 18 years old 18-24 years old 25-34 years old 35-44 years old 45-54 ye…" at bounding box center [435, 128] width 169 height 26
click at [451, 162] on select "Highest education level No schooling Primary Lower Secondary Upper Secondary Oc…" at bounding box center [435, 169] width 169 height 26
select select "bachelors_degree"
click at [351, 156] on select "Highest education level No schooling Primary Lower Secondary Upper Secondary Oc…" at bounding box center [435, 169] width 169 height 26
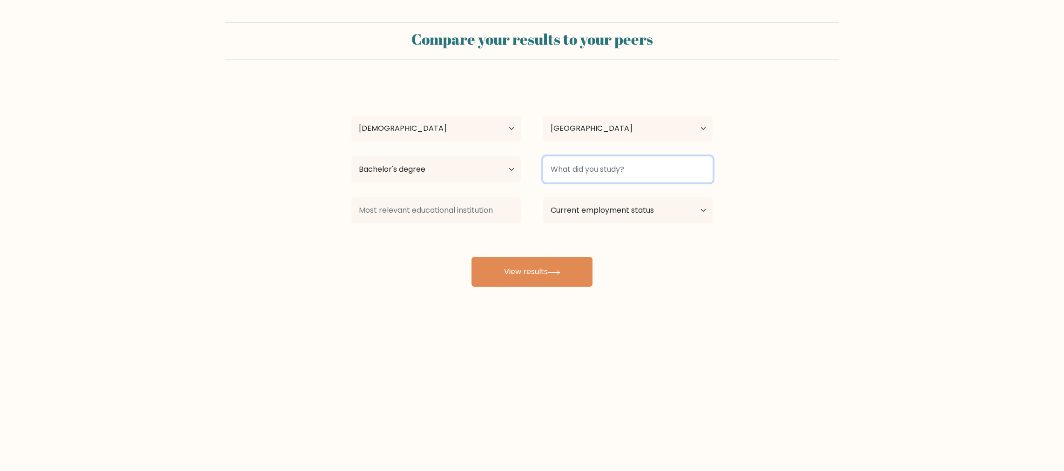
click at [600, 170] on input at bounding box center [627, 169] width 169 height 26
type input "N"
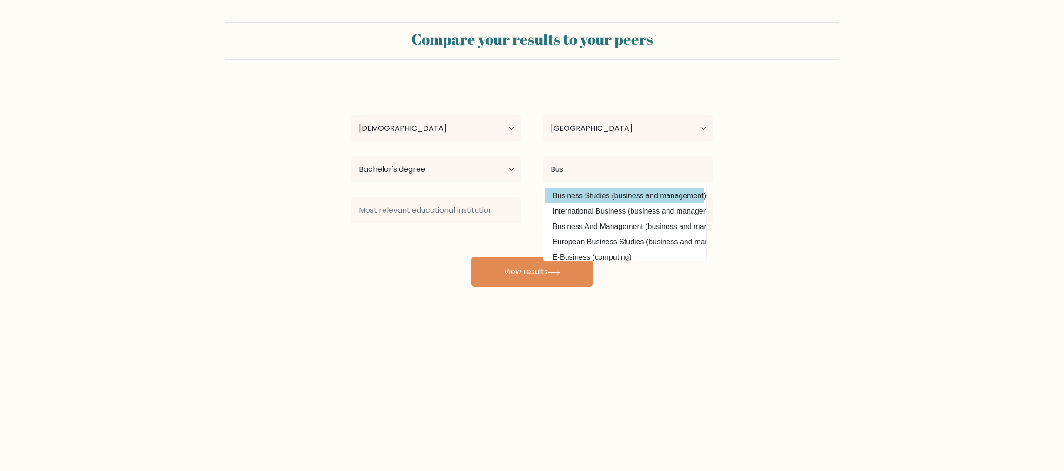
click at [628, 196] on option "Business Studies (business and management)" at bounding box center [624, 195] width 158 height 15
type input "Business Studies"
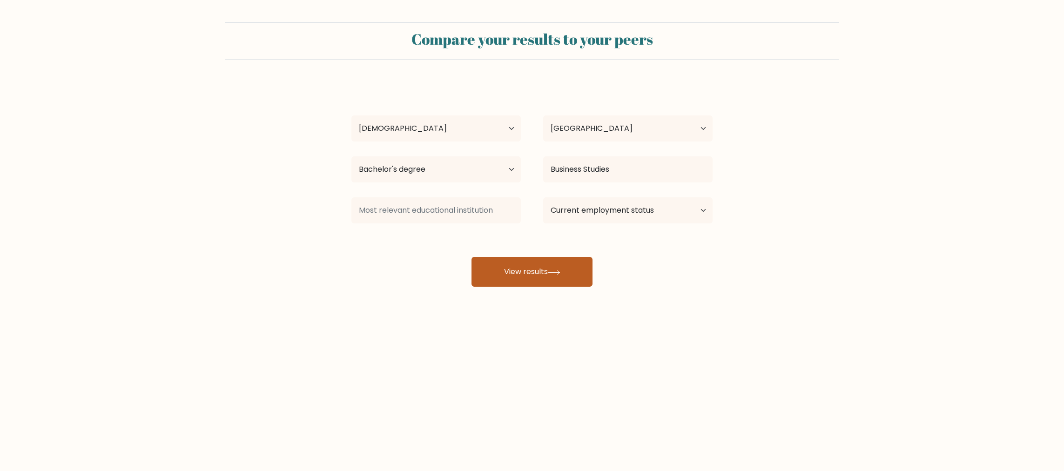
click at [543, 266] on button "View results" at bounding box center [531, 272] width 121 height 30
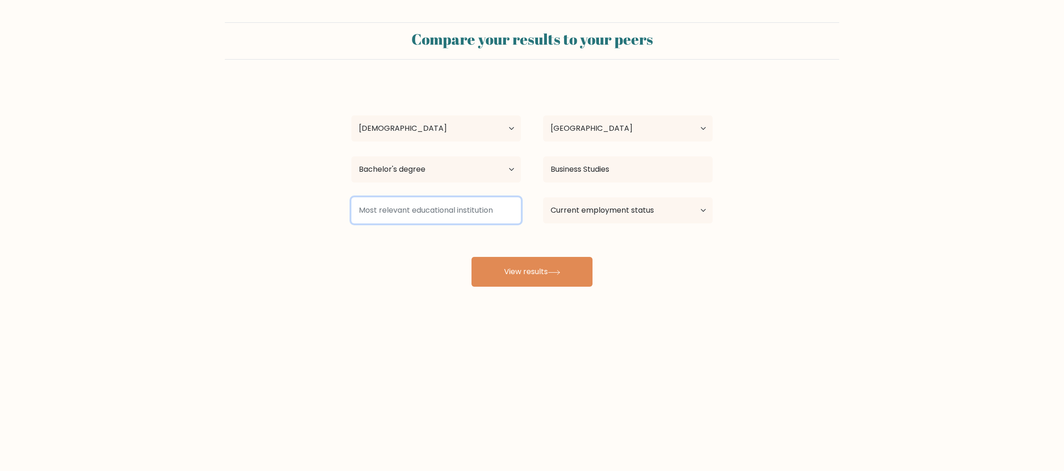
click at [476, 214] on input at bounding box center [435, 210] width 169 height 26
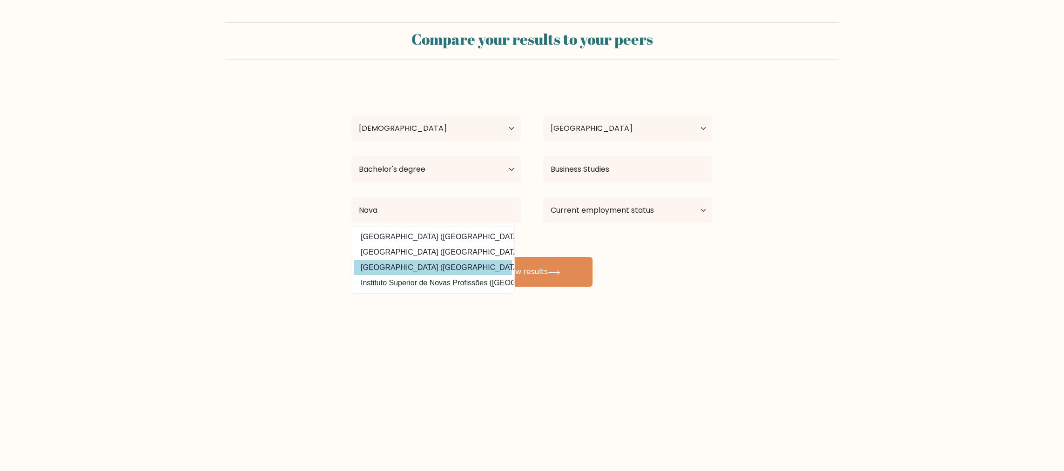
click at [477, 262] on option "Nova Southeastern University (United States)" at bounding box center [433, 267] width 158 height 15
type input "[GEOGRAPHIC_DATA]"
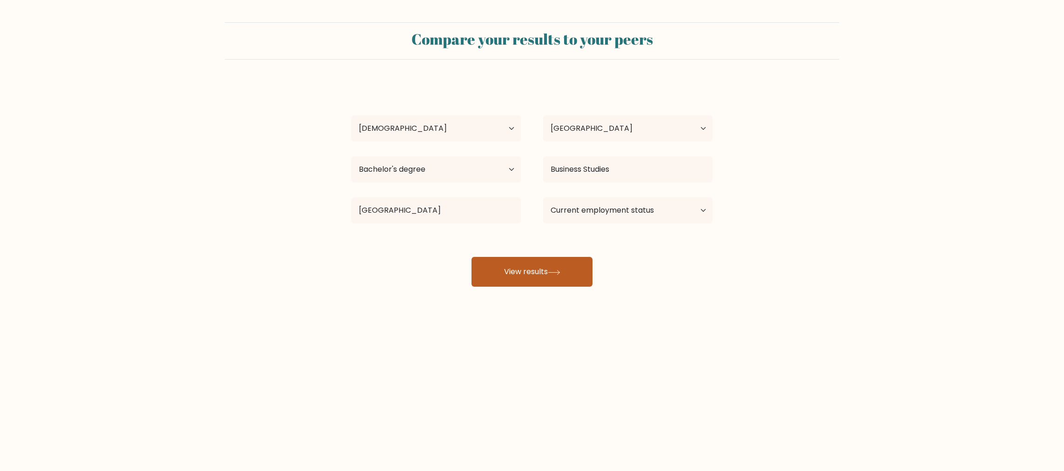
click at [503, 266] on button "View results" at bounding box center [531, 272] width 121 height 30
click at [608, 205] on select "Current employment status Employed Student Retired Other / prefer not to answer" at bounding box center [627, 210] width 169 height 26
select select "student"
click at [543, 197] on select "Current employment status Employed Student Retired Other / prefer not to answer" at bounding box center [627, 210] width 169 height 26
click at [568, 274] on button "View results" at bounding box center [531, 272] width 121 height 30
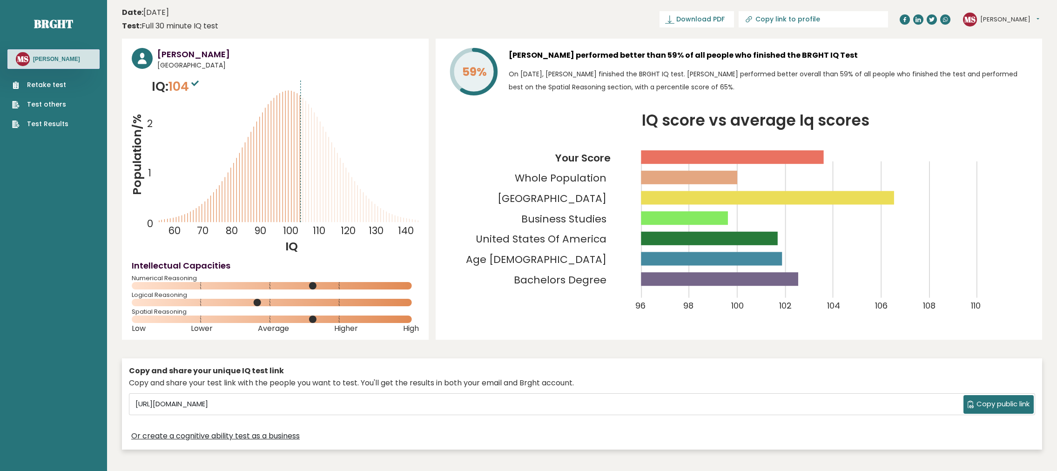
click at [192, 84] on sup at bounding box center [195, 82] width 12 height 13
click at [197, 82] on icon at bounding box center [194, 84] width 7 height 6
click at [186, 85] on span "104" at bounding box center [184, 86] width 33 height 17
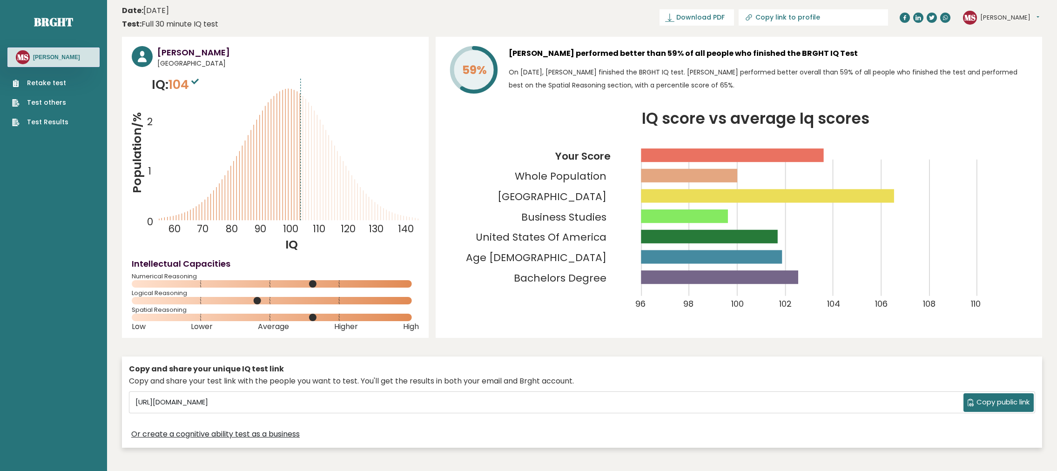
scroll to position [4, 0]
